Goal: Learn about a topic

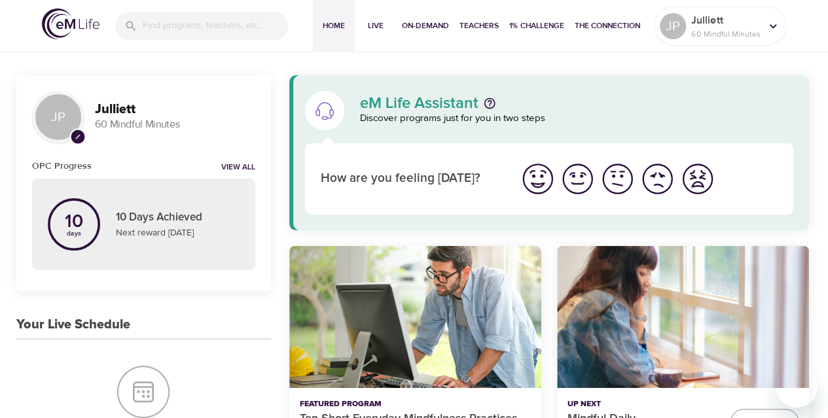
click at [435, 345] on div "Ten Short Everyday Mindfulness Practices" at bounding box center [415, 317] width 252 height 142
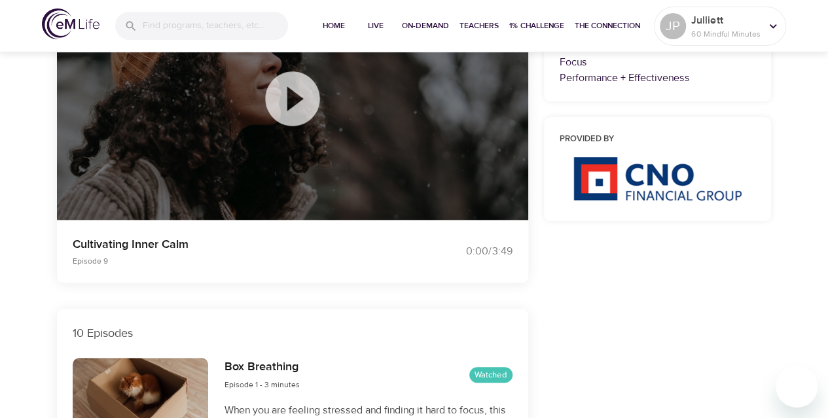
scroll to position [189, 0]
